Goal: Information Seeking & Learning: Check status

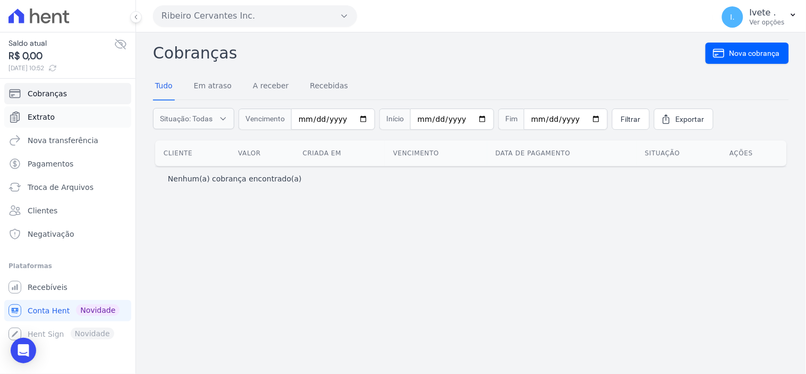
click at [44, 113] on span "Extrato" at bounding box center [41, 117] width 27 height 11
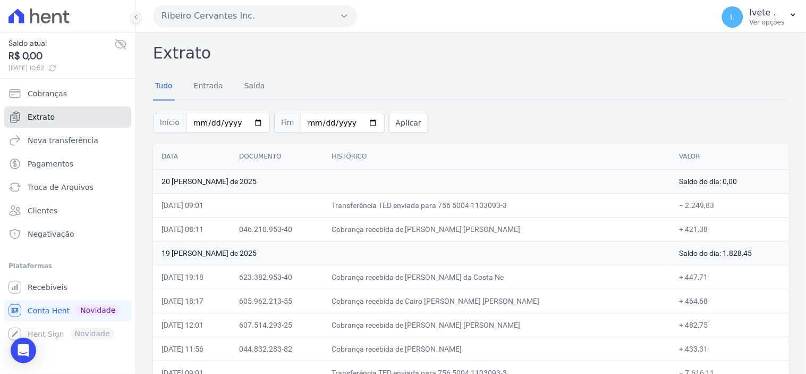
click at [82, 117] on link "Extrato" at bounding box center [67, 116] width 127 height 21
click at [41, 286] on span "Recebíveis" at bounding box center [48, 287] width 40 height 11
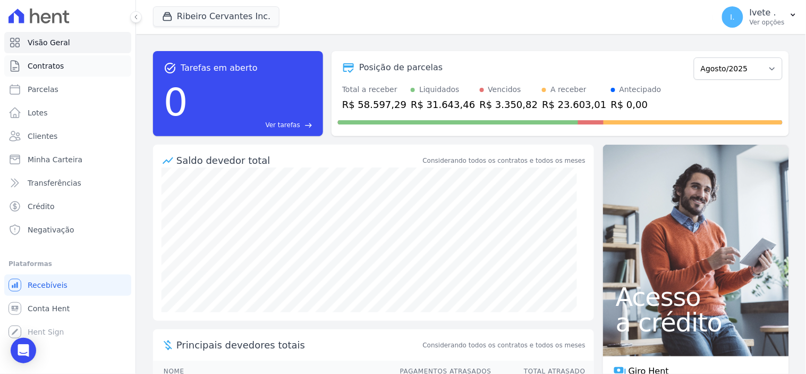
click at [41, 65] on span "Contratos" at bounding box center [46, 66] width 36 height 11
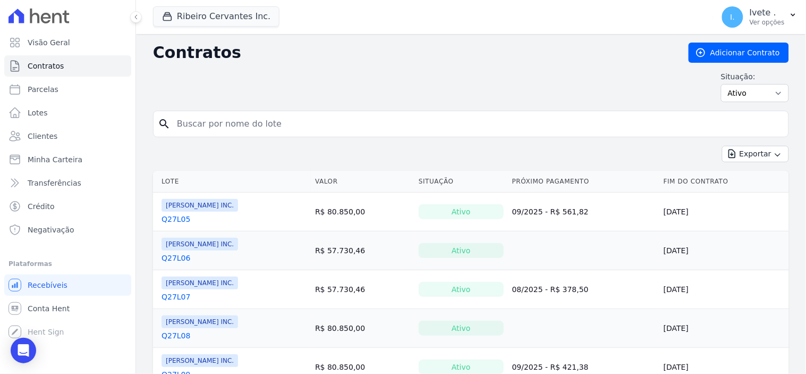
click at [208, 131] on input "search" at bounding box center [478, 123] width 614 height 21
type input "q32l29"
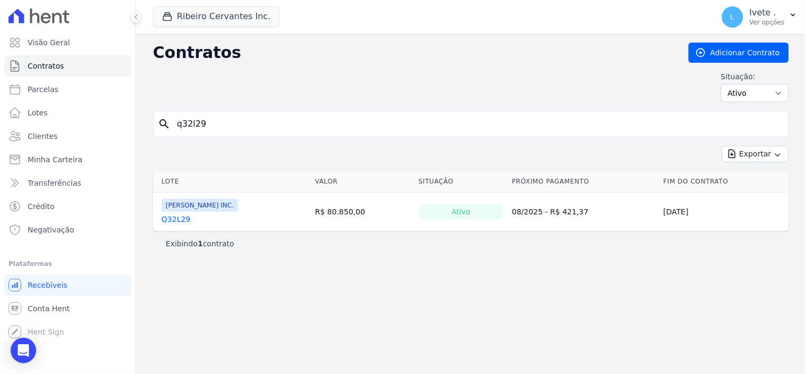
click at [173, 222] on link "Q32L29" at bounding box center [176, 219] width 29 height 11
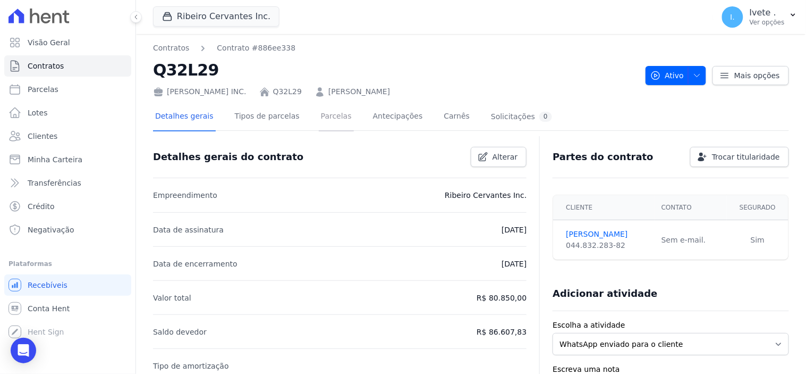
click at [326, 112] on link "Parcelas" at bounding box center [336, 117] width 35 height 28
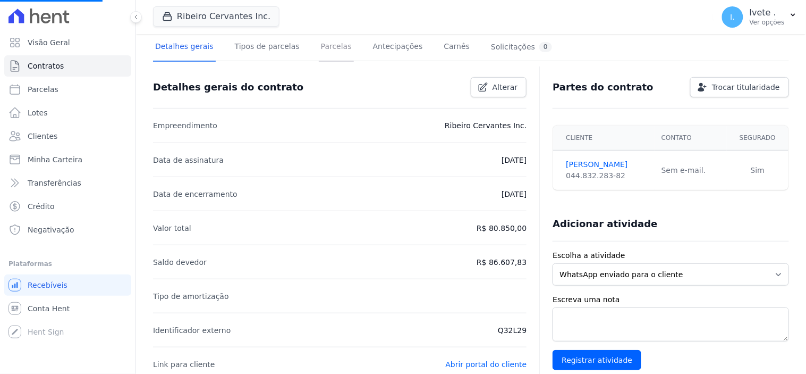
scroll to position [59, 0]
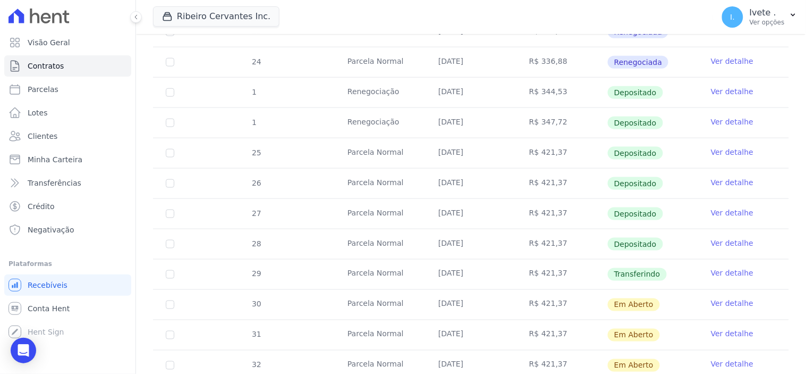
scroll to position [295, 0]
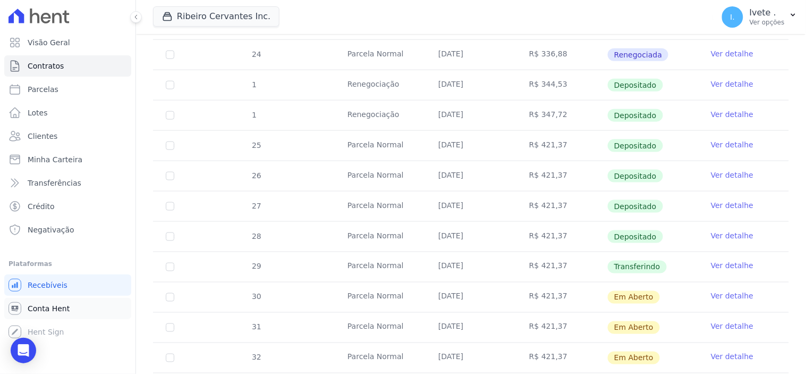
click at [50, 307] on span "Conta Hent" at bounding box center [49, 308] width 42 height 11
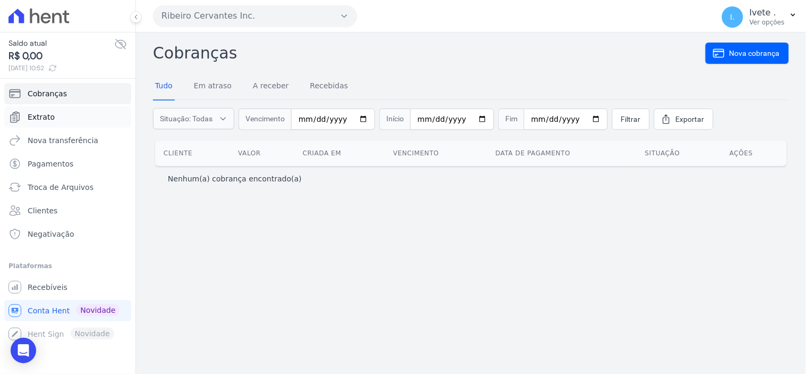
click at [49, 113] on span "Extrato" at bounding box center [41, 117] width 27 height 11
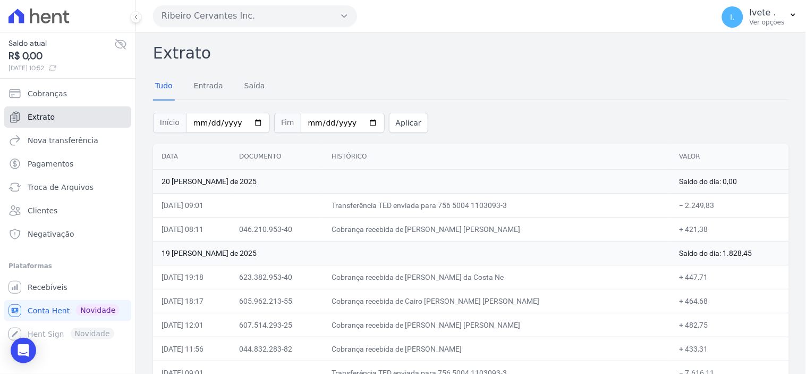
click at [32, 114] on span "Extrato" at bounding box center [41, 117] width 27 height 11
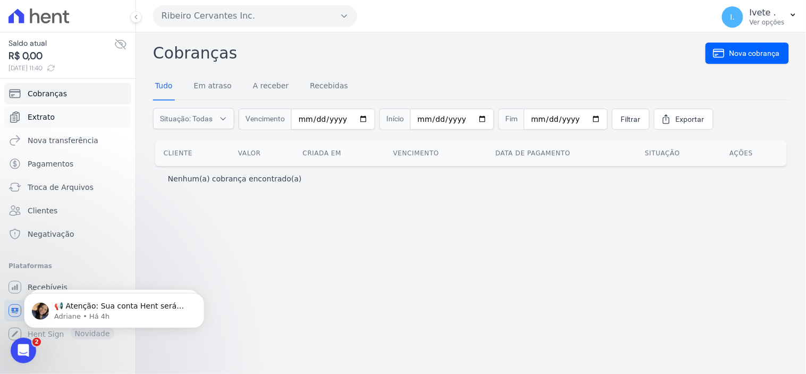
click at [45, 117] on span "Extrato" at bounding box center [41, 117] width 27 height 11
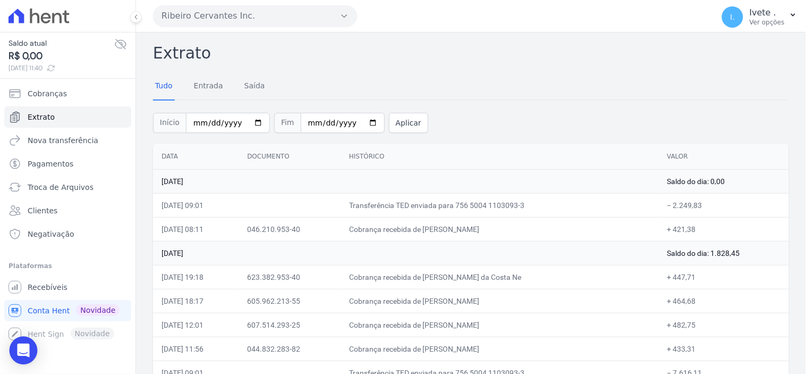
click at [27, 349] on icon "Open Intercom Messenger" at bounding box center [23, 350] width 12 height 14
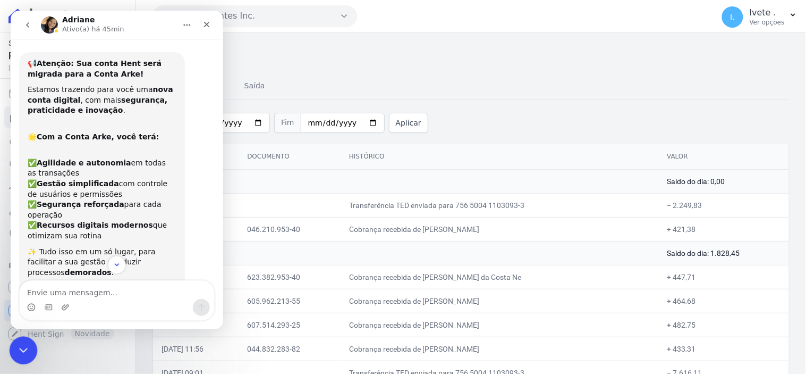
click at [24, 348] on icon "Encerramento do Messenger da Intercom" at bounding box center [21, 349] width 7 height 4
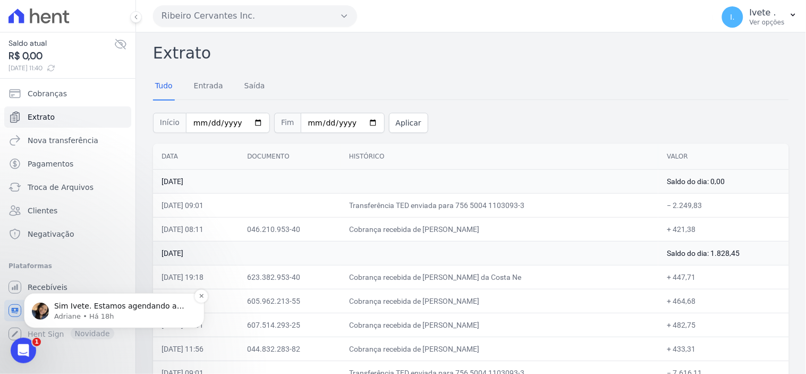
click at [92, 309] on p "Sim Ivete. Estamos agendando a reunião para que seja explicado e alinhado as in…" at bounding box center [122, 305] width 137 height 11
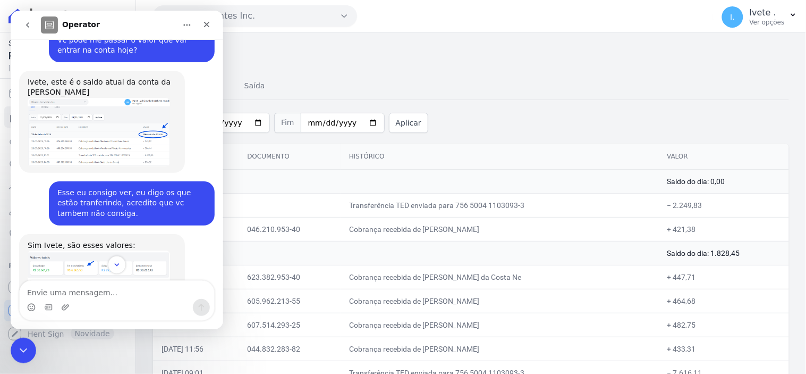
scroll to position [2835, 0]
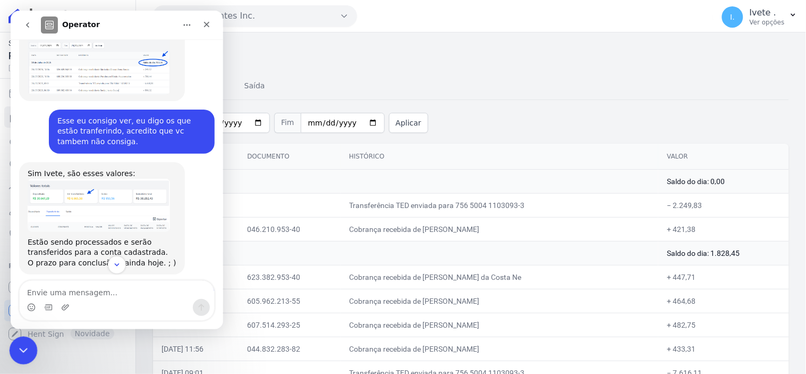
click at [24, 351] on icon "Encerramento do Messenger da Intercom" at bounding box center [21, 348] width 13 height 13
